Goal: Book appointment/travel/reservation

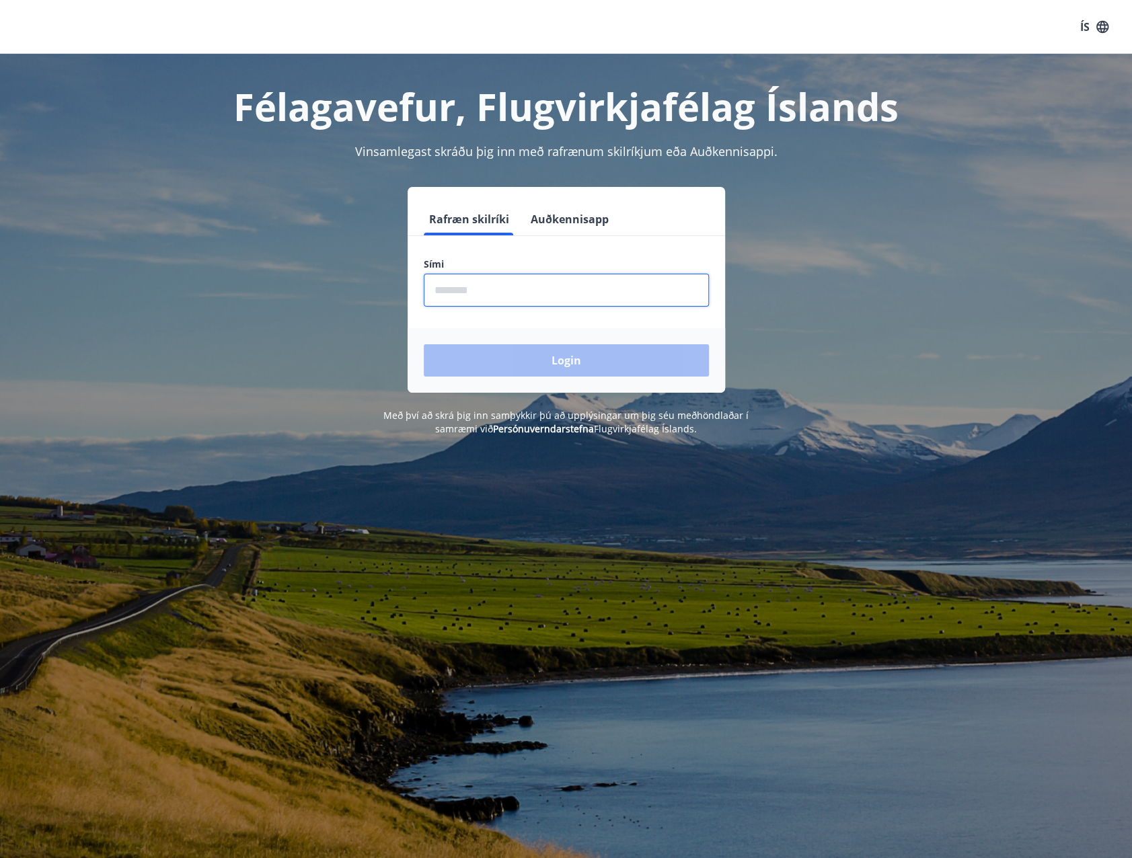
click at [466, 287] on input "phone" at bounding box center [566, 290] width 285 height 33
type input "********"
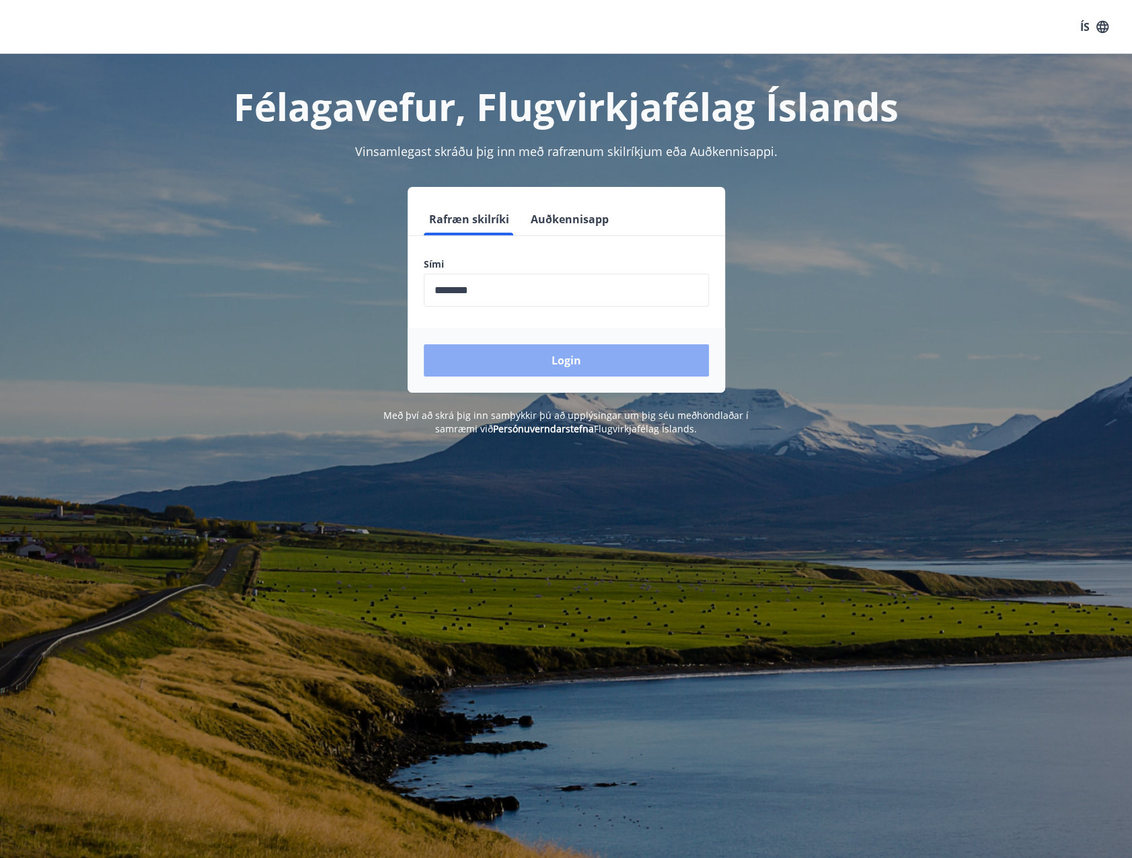
click at [504, 354] on button "Login" at bounding box center [566, 360] width 285 height 32
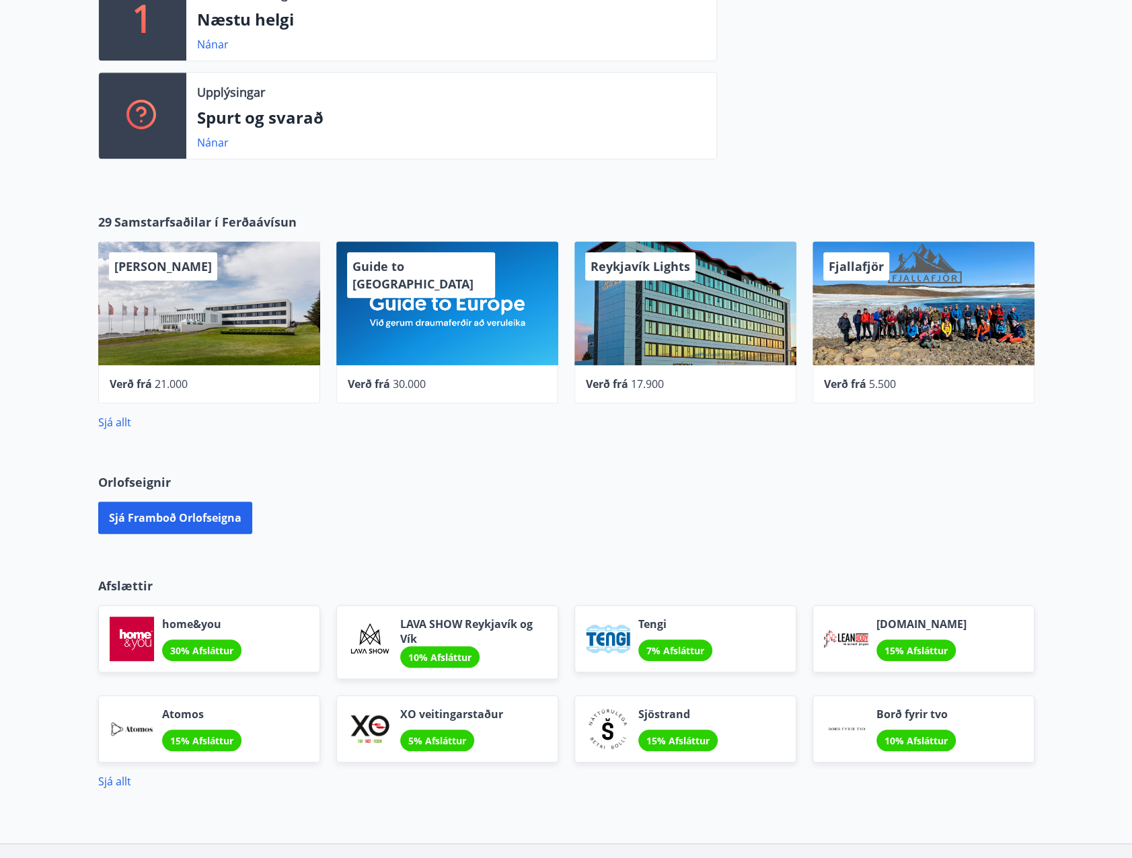
scroll to position [403, 0]
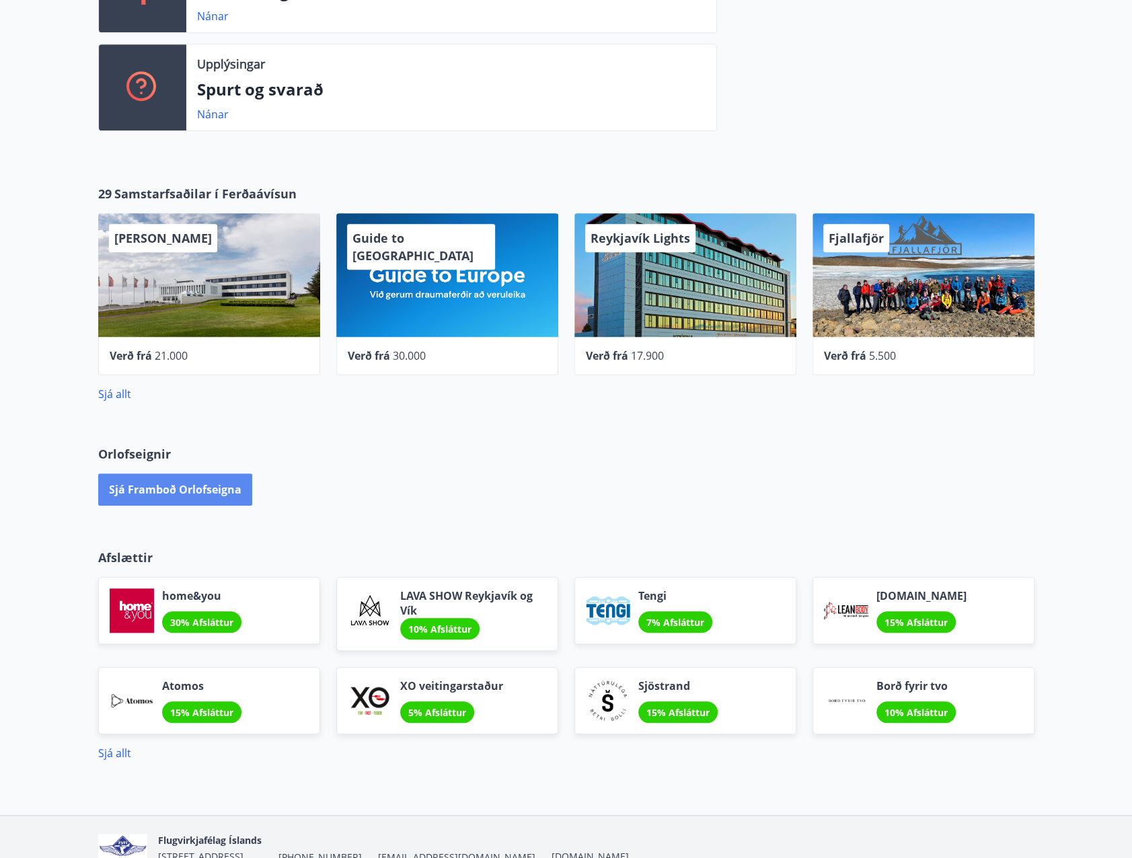
click at [188, 483] on button "Sjá framboð orlofseigna" at bounding box center [175, 489] width 154 height 32
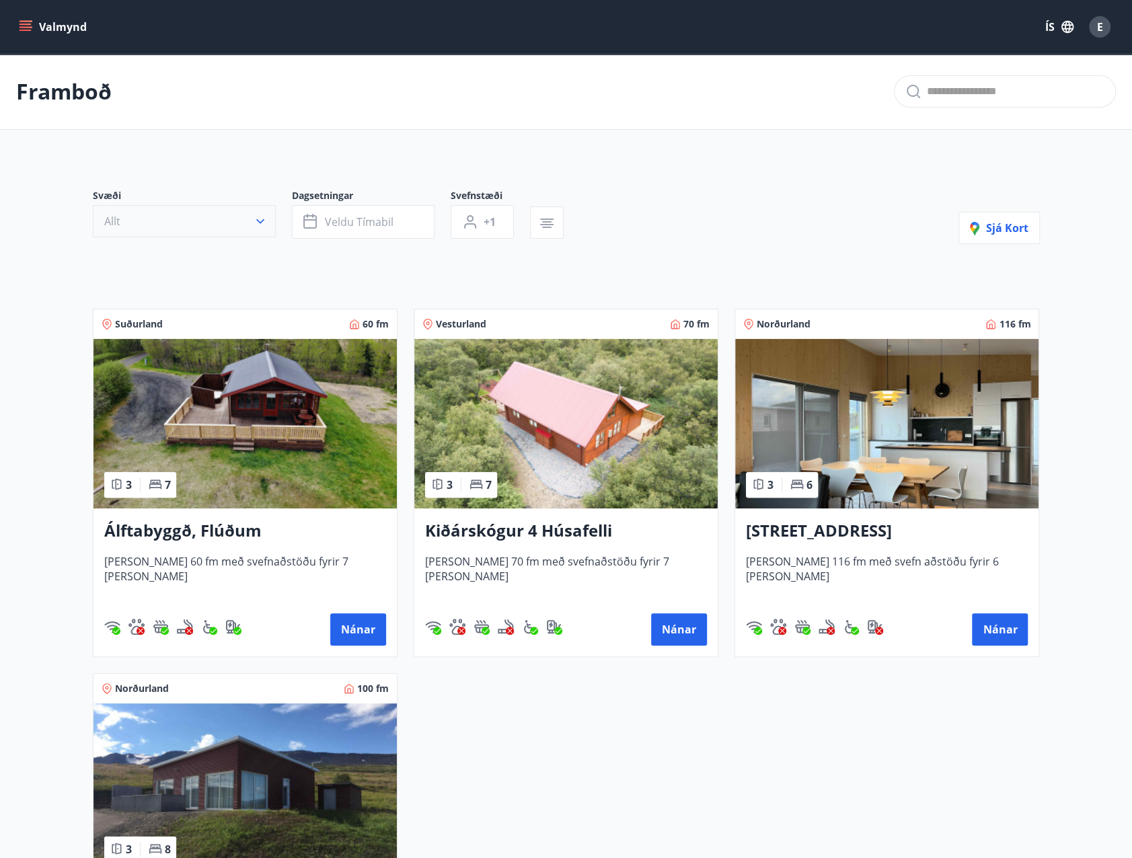
click at [260, 222] on icon "button" at bounding box center [260, 221] width 8 height 5
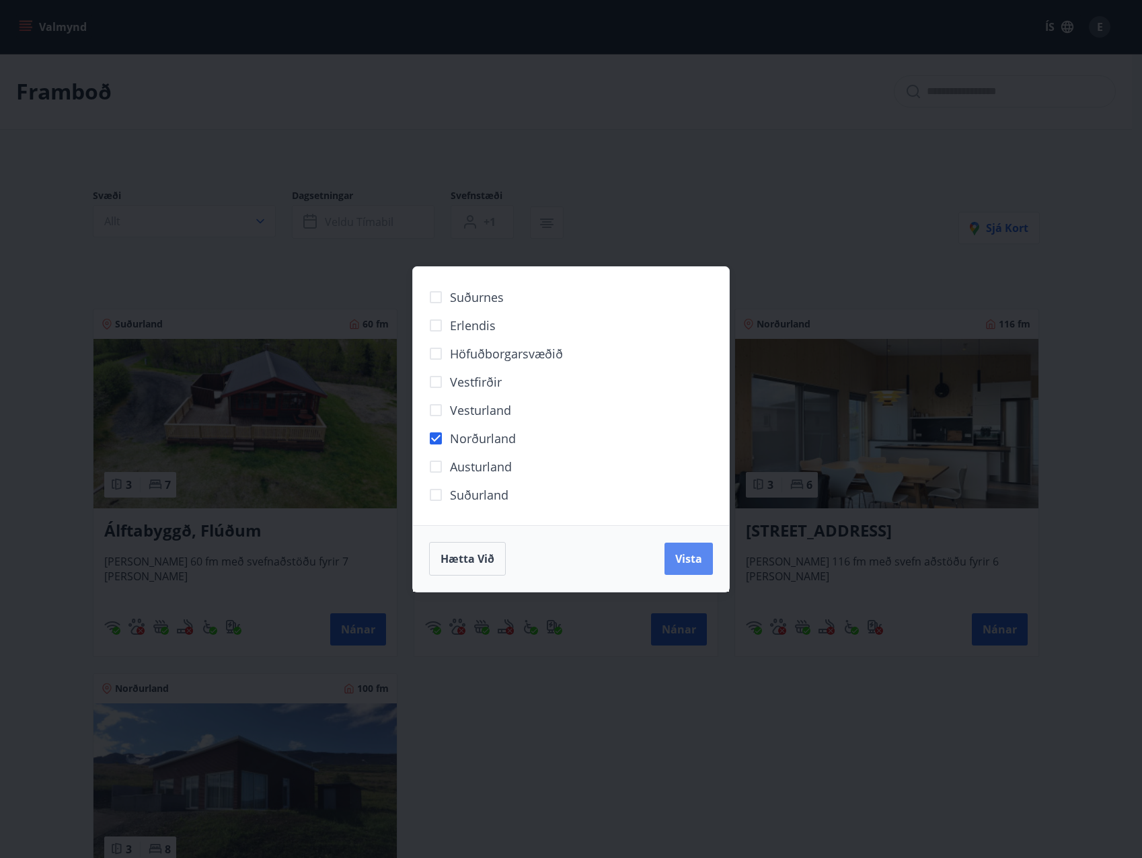
click at [705, 561] on button "Vista" at bounding box center [688, 559] width 48 height 32
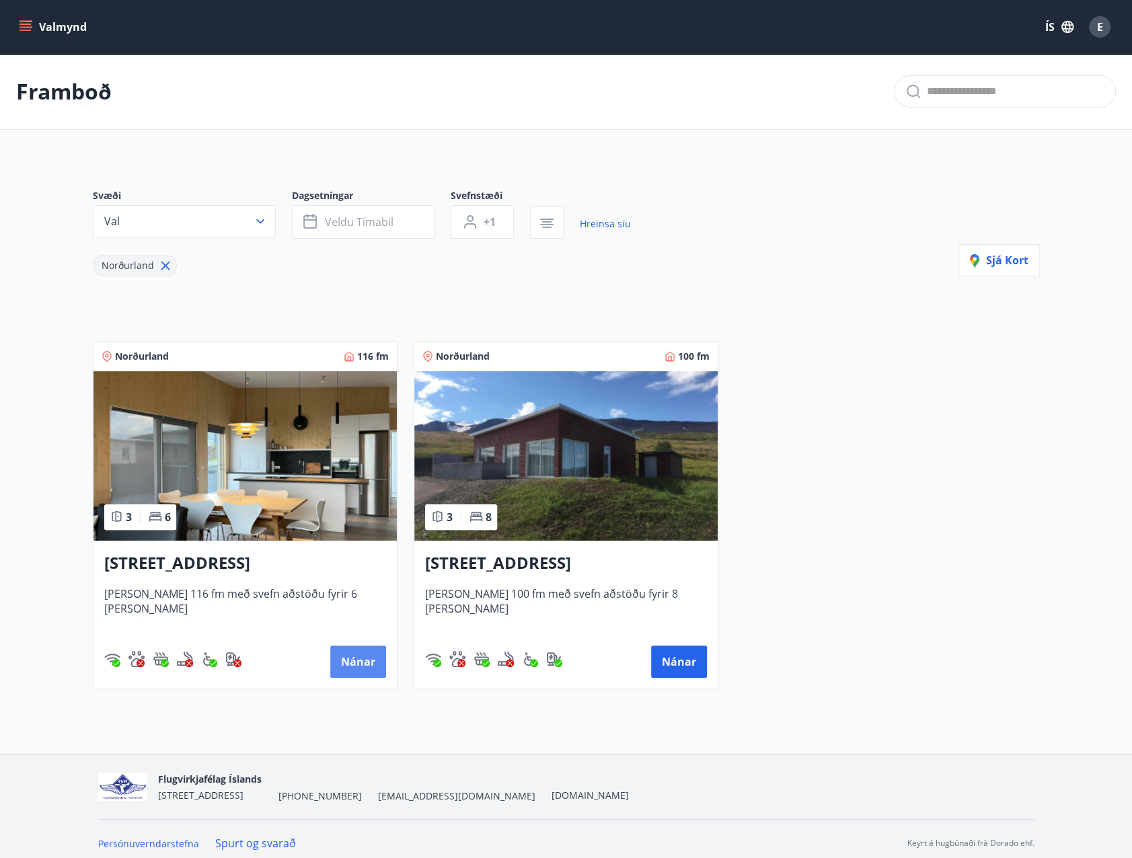
click at [370, 662] on button "Nánar" at bounding box center [358, 661] width 56 height 32
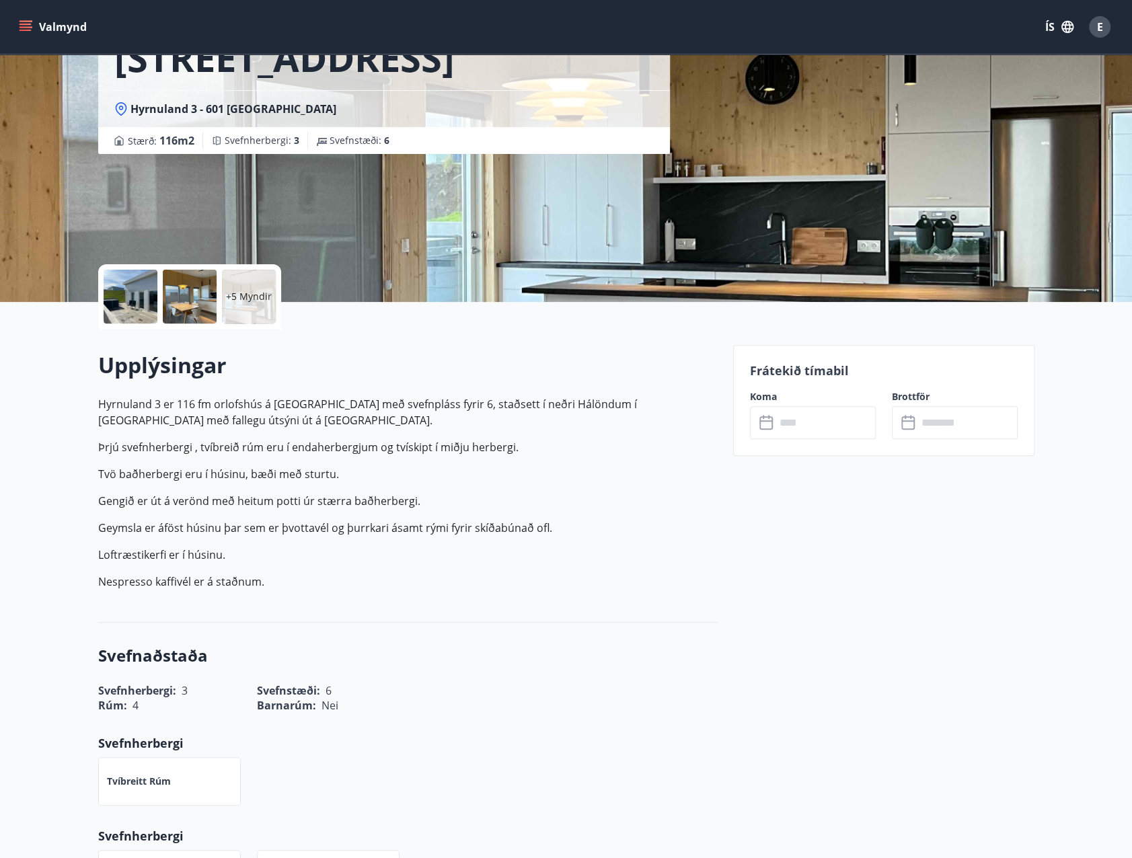
scroll to position [202, 0]
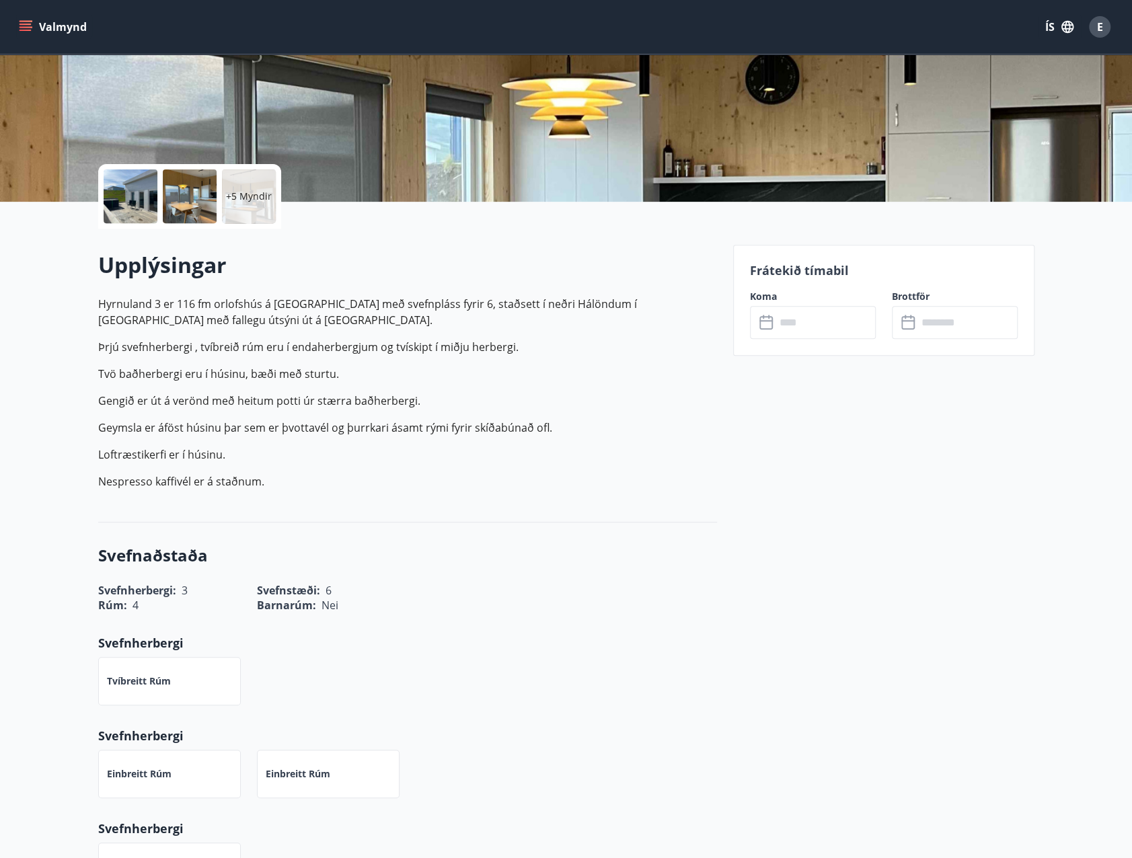
click at [807, 322] on input "text" at bounding box center [825, 322] width 100 height 33
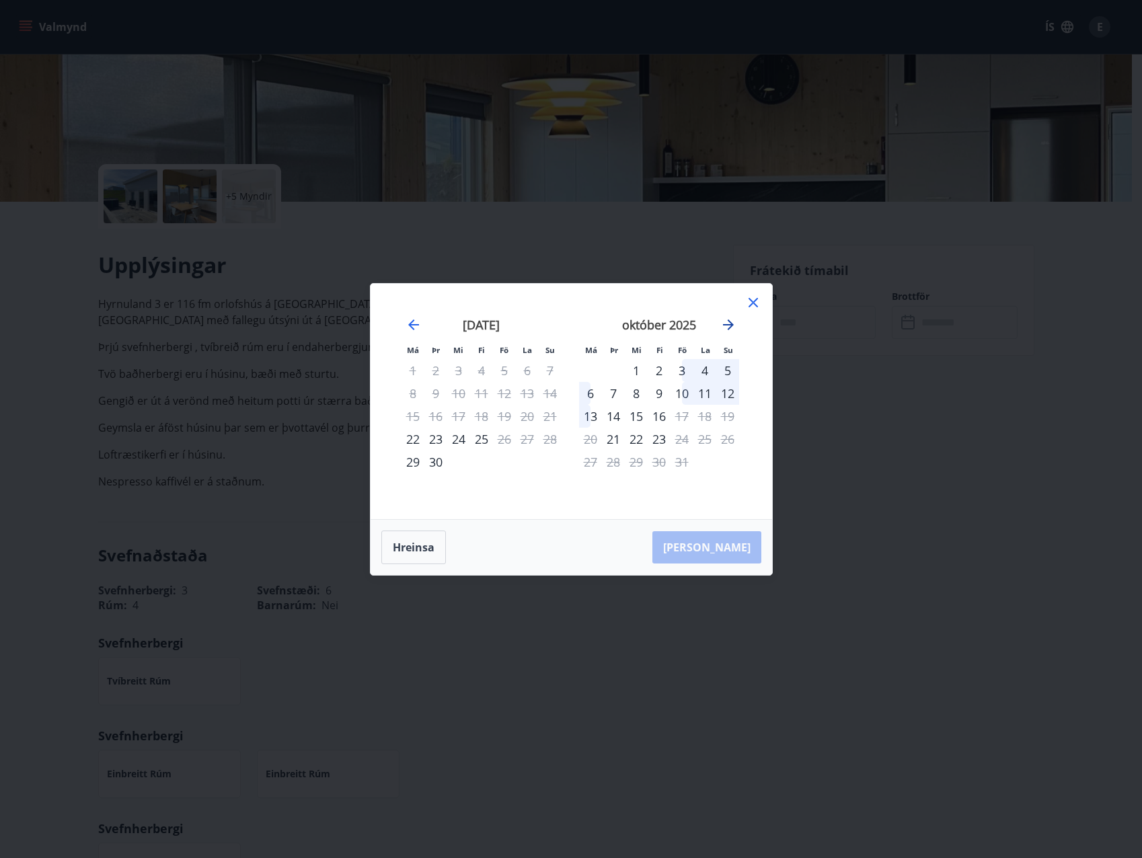
click at [724, 321] on icon "Move forward to switch to the next month." at bounding box center [728, 325] width 16 height 16
click at [409, 325] on icon "Move backward to switch to the previous month." at bounding box center [413, 324] width 11 height 11
click at [730, 323] on icon "Move forward to switch to the next month." at bounding box center [728, 325] width 16 height 16
click at [747, 307] on icon at bounding box center [753, 303] width 16 height 16
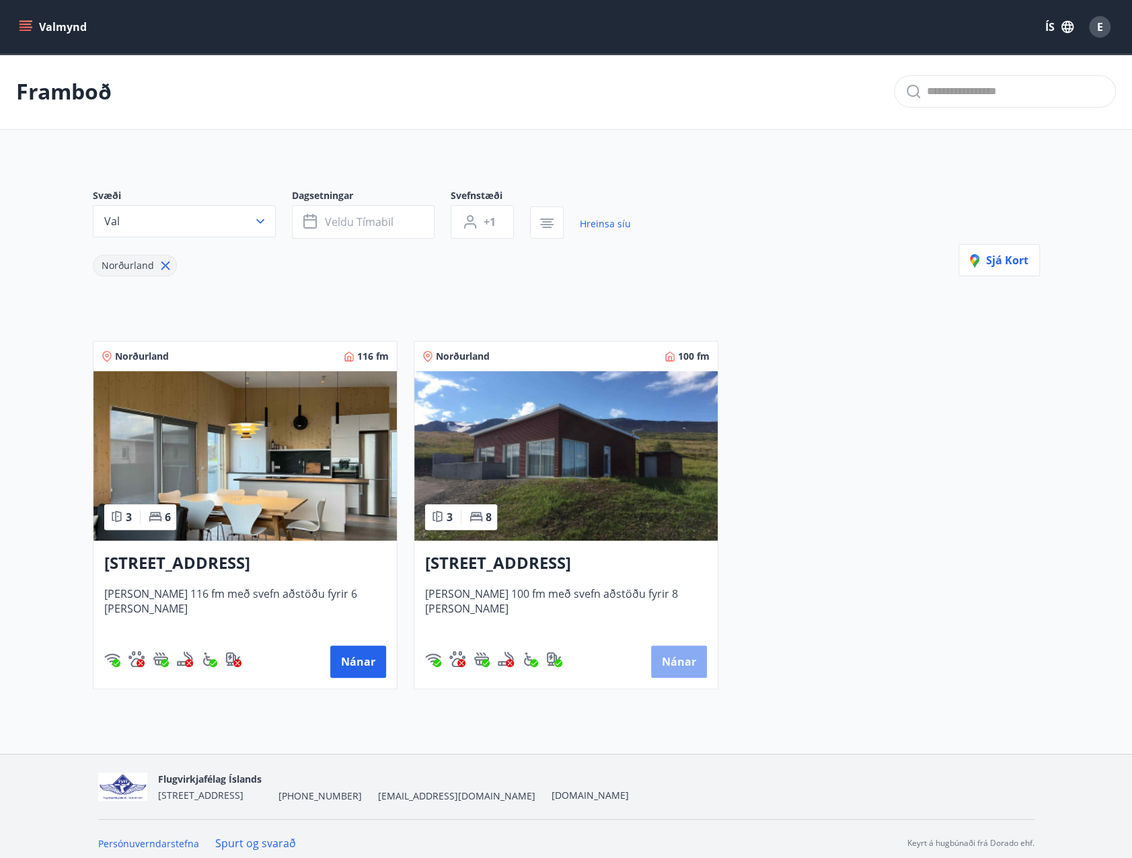
click at [679, 658] on button "Nánar" at bounding box center [679, 661] width 56 height 32
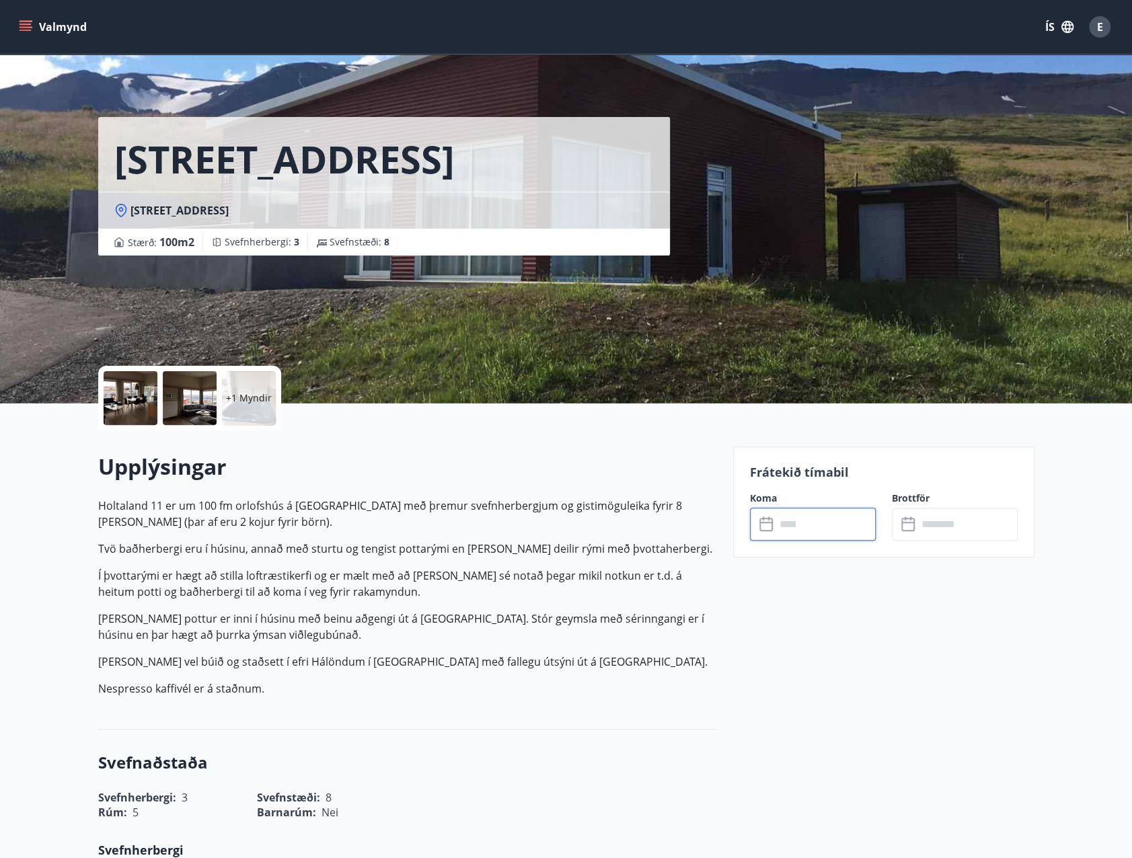
click at [828, 531] on input "text" at bounding box center [825, 524] width 100 height 33
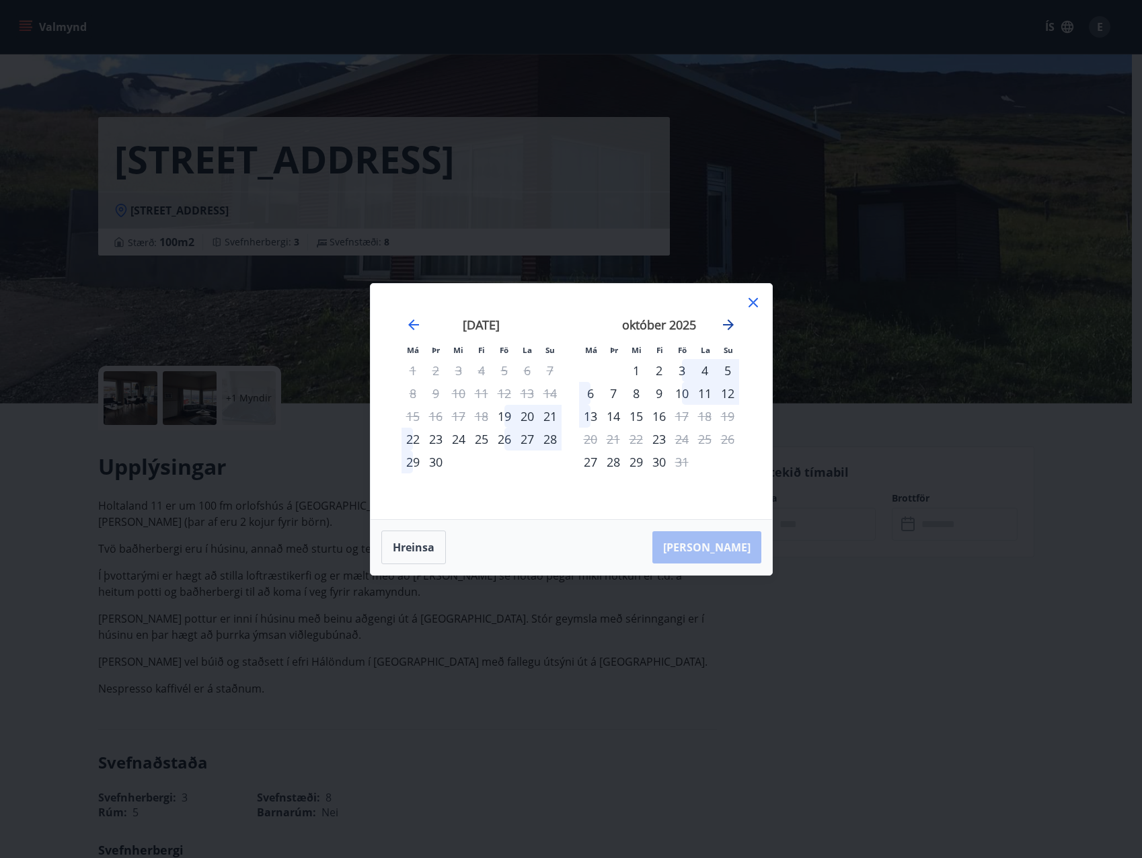
click at [728, 329] on icon "Move forward to switch to the next month." at bounding box center [728, 324] width 11 height 11
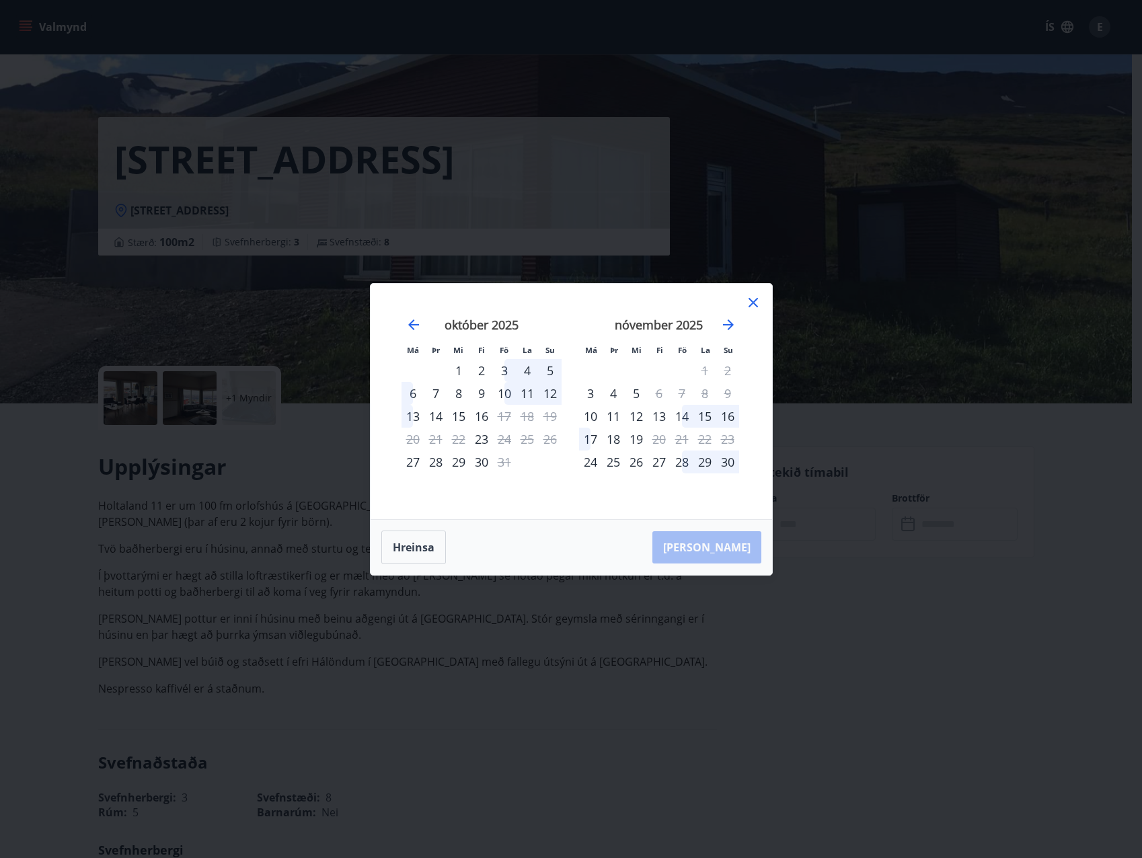
click at [755, 303] on icon at bounding box center [753, 303] width 16 height 16
